Goal: Transaction & Acquisition: Download file/media

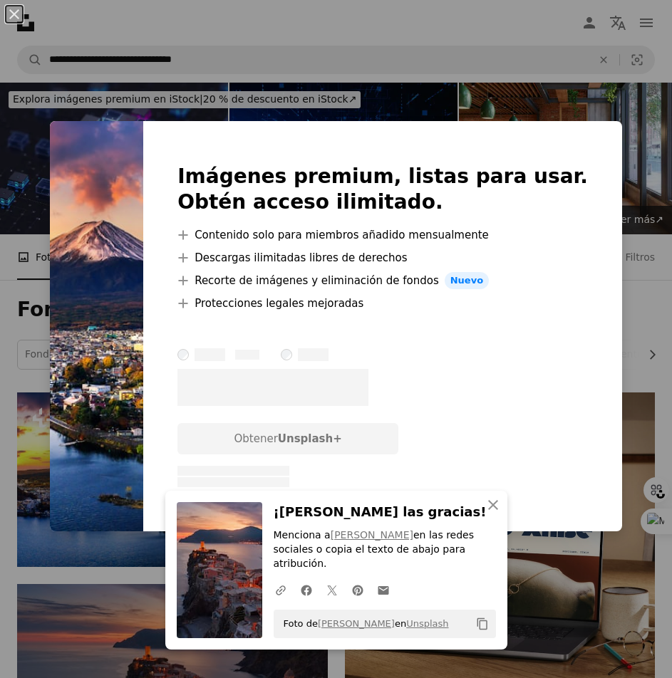
scroll to position [214, 0]
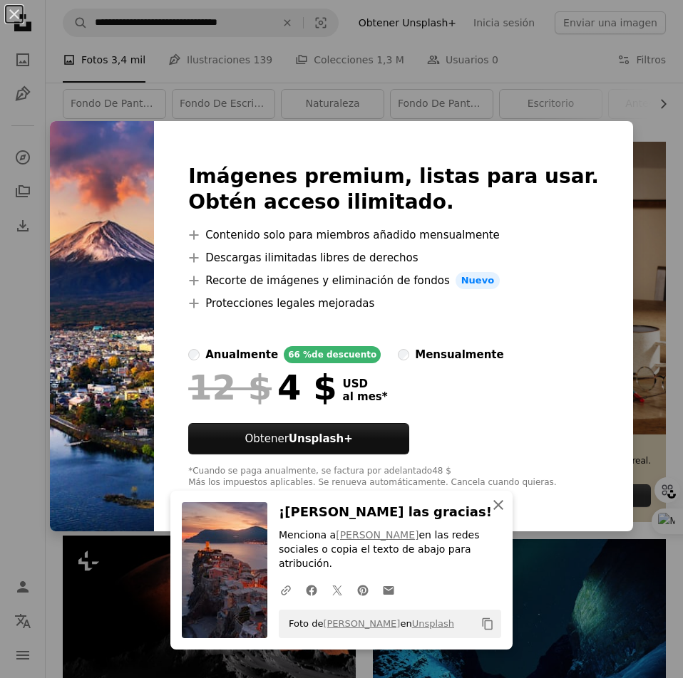
click at [494, 514] on icon "An X shape" at bounding box center [498, 505] width 17 height 17
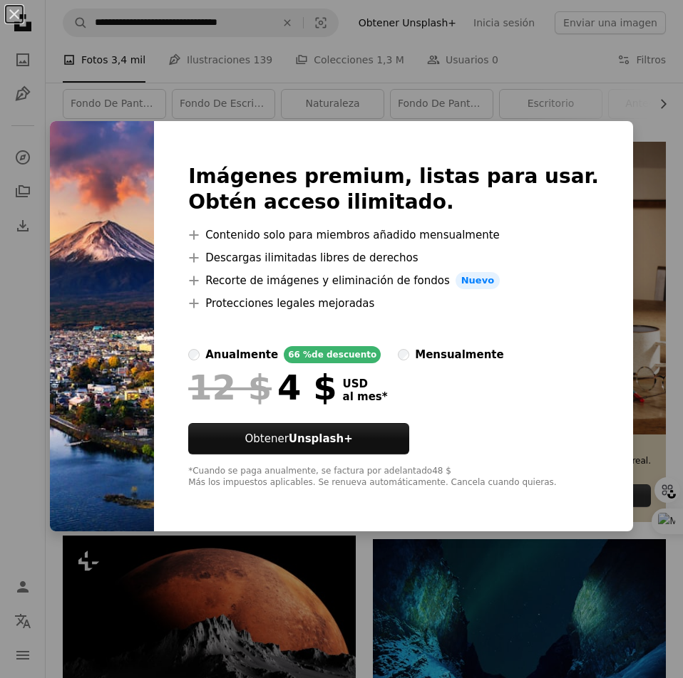
click at [629, 98] on div "An X shape Imágenes premium, listas para usar. Obtén acceso ilimitado. A plus s…" at bounding box center [341, 339] width 683 height 678
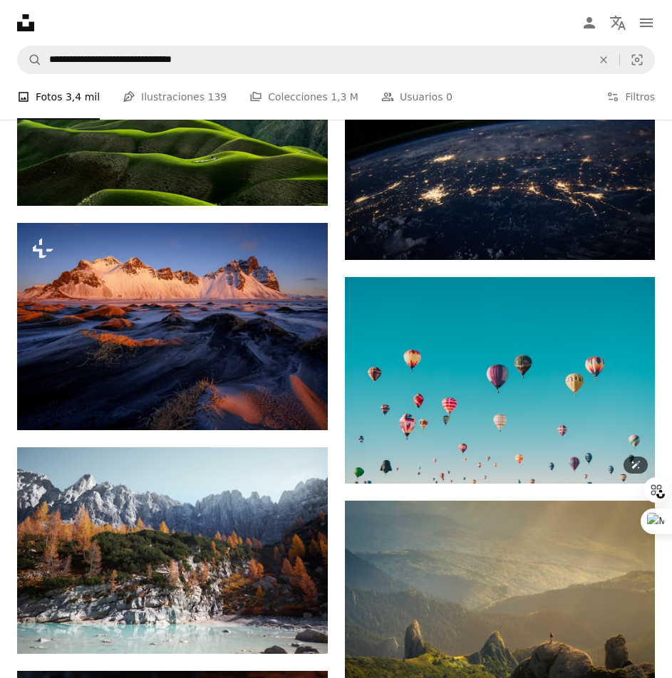
scroll to position [1069, 0]
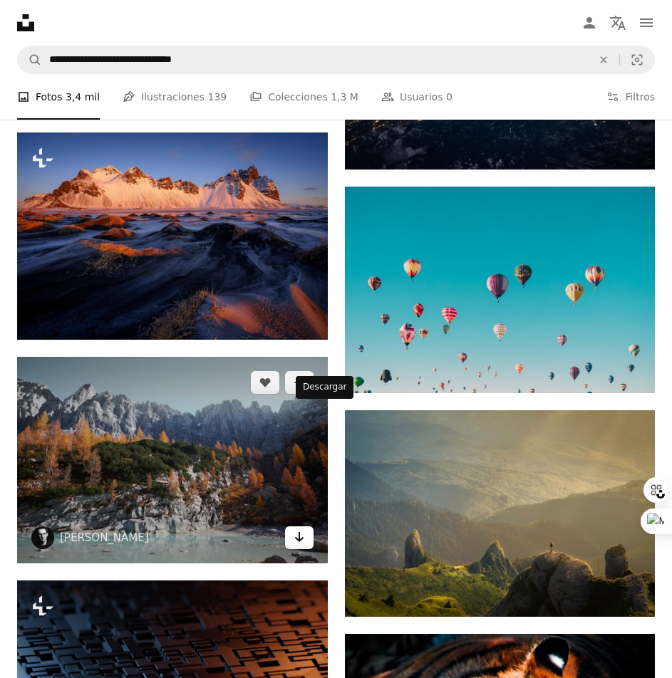
click at [305, 529] on icon "Arrow pointing down" at bounding box center [299, 537] width 11 height 17
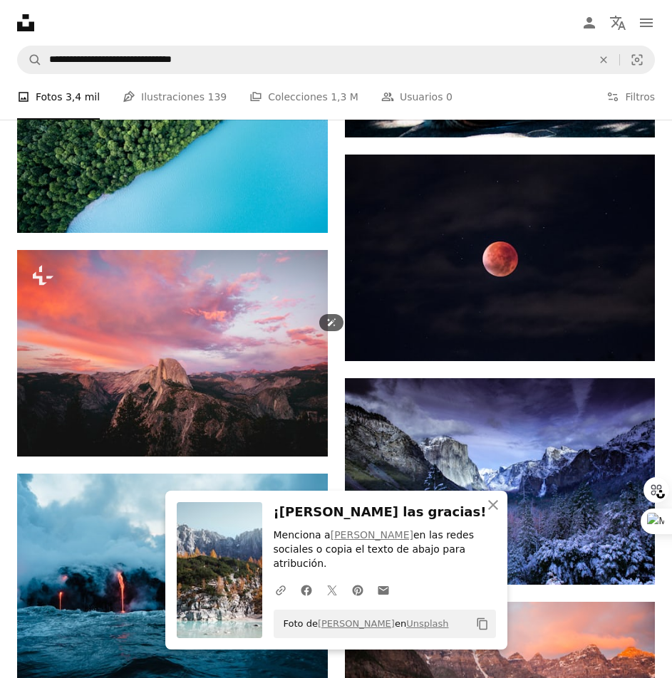
scroll to position [1853, 0]
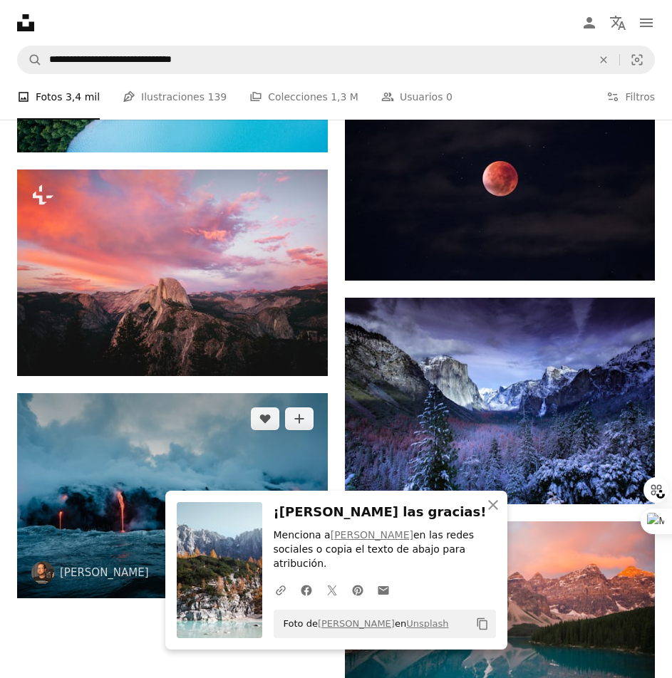
click at [305, 564] on icon "Arrow pointing down" at bounding box center [299, 572] width 11 height 17
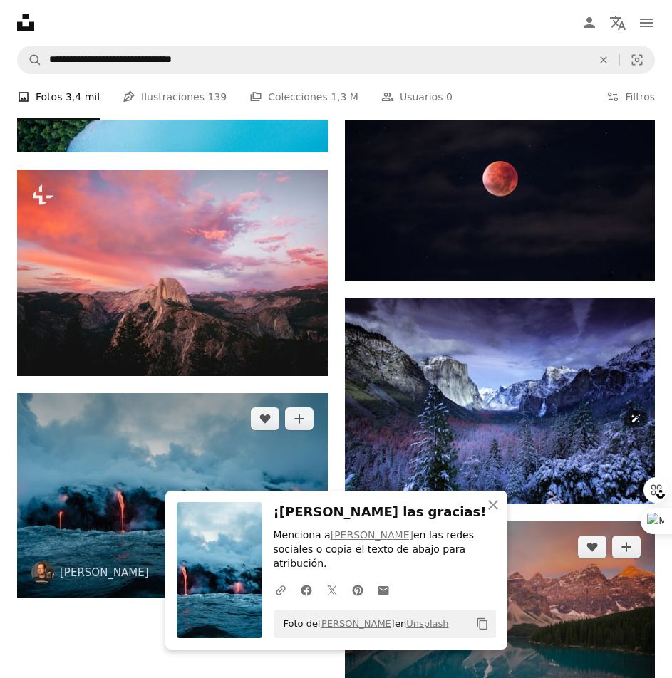
scroll to position [1995, 0]
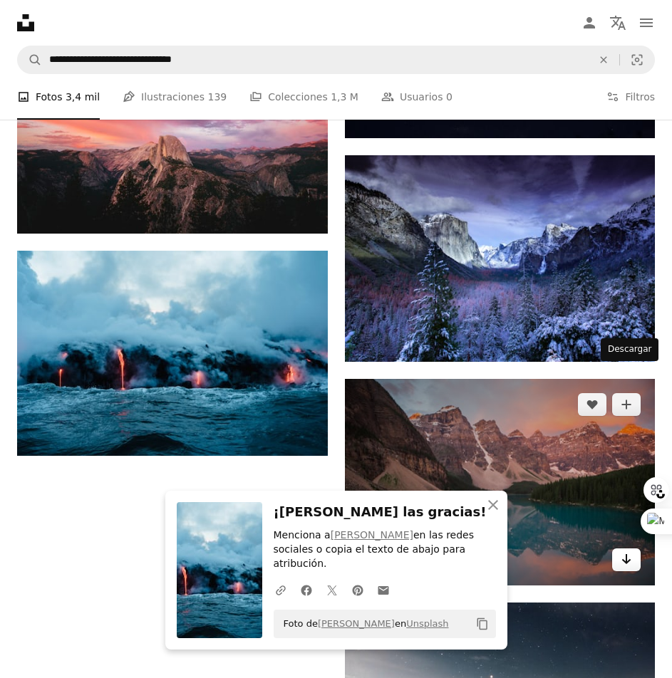
click at [621, 551] on icon "Arrow pointing down" at bounding box center [626, 559] width 11 height 17
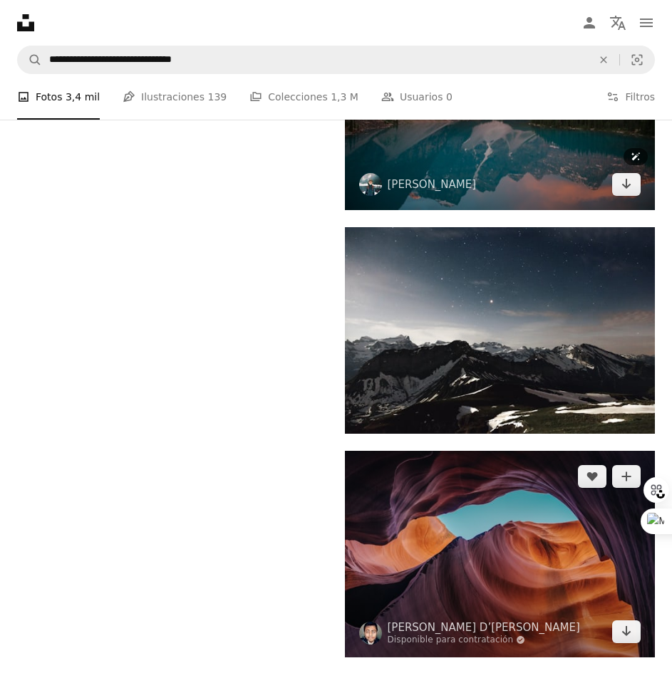
scroll to position [2656, 0]
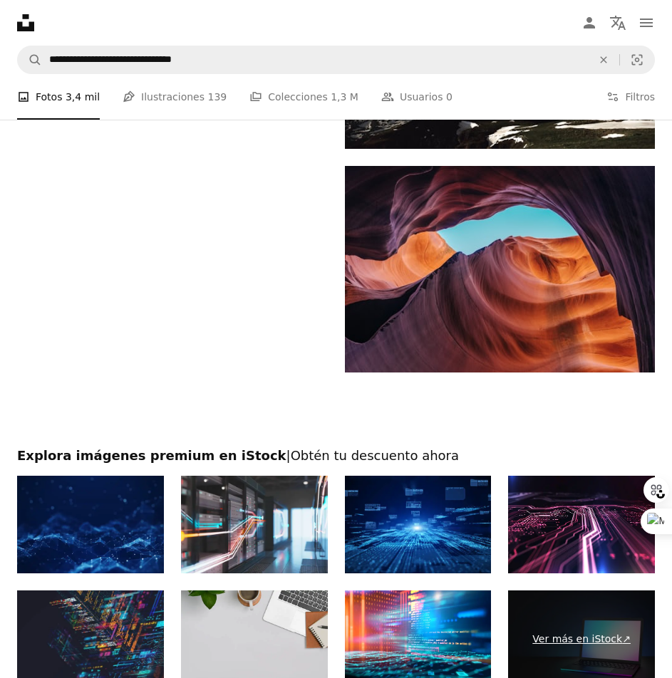
click at [604, 591] on link "Ver más en iStock ↗" at bounding box center [581, 640] width 147 height 98
